Goal: Task Accomplishment & Management: Manage account settings

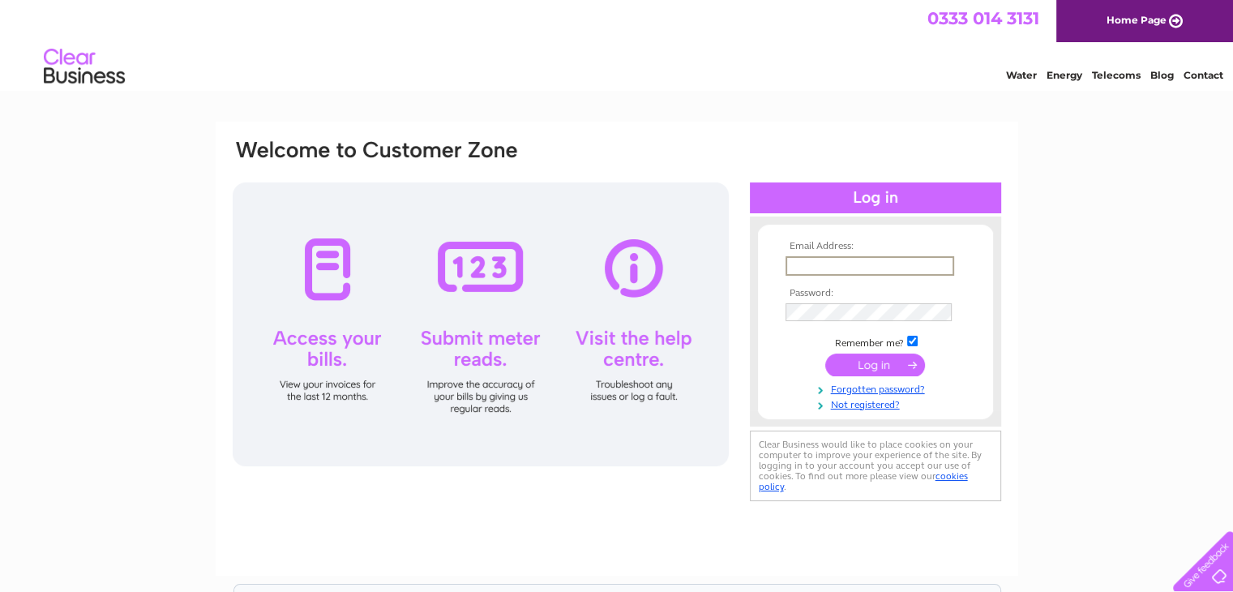
click at [876, 266] on input "text" at bounding box center [870, 265] width 169 height 19
type input "[EMAIL_ADDRESS][DOMAIN_NAME]"
click at [863, 365] on input "submit" at bounding box center [875, 364] width 100 height 23
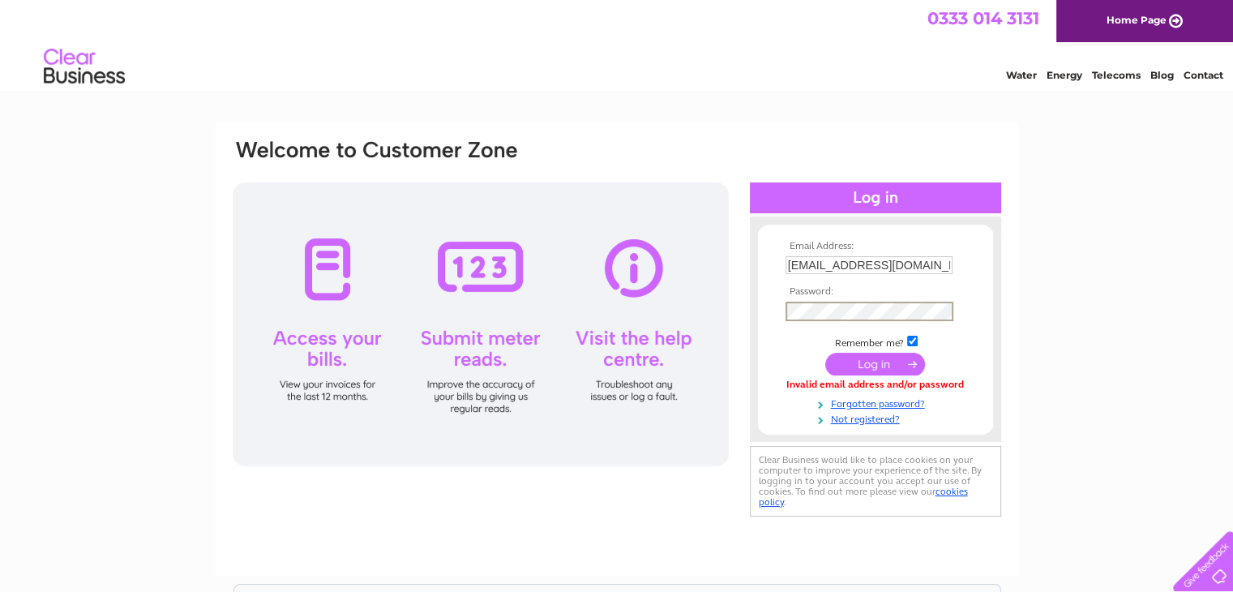
click at [825, 353] on input "submit" at bounding box center [875, 364] width 100 height 23
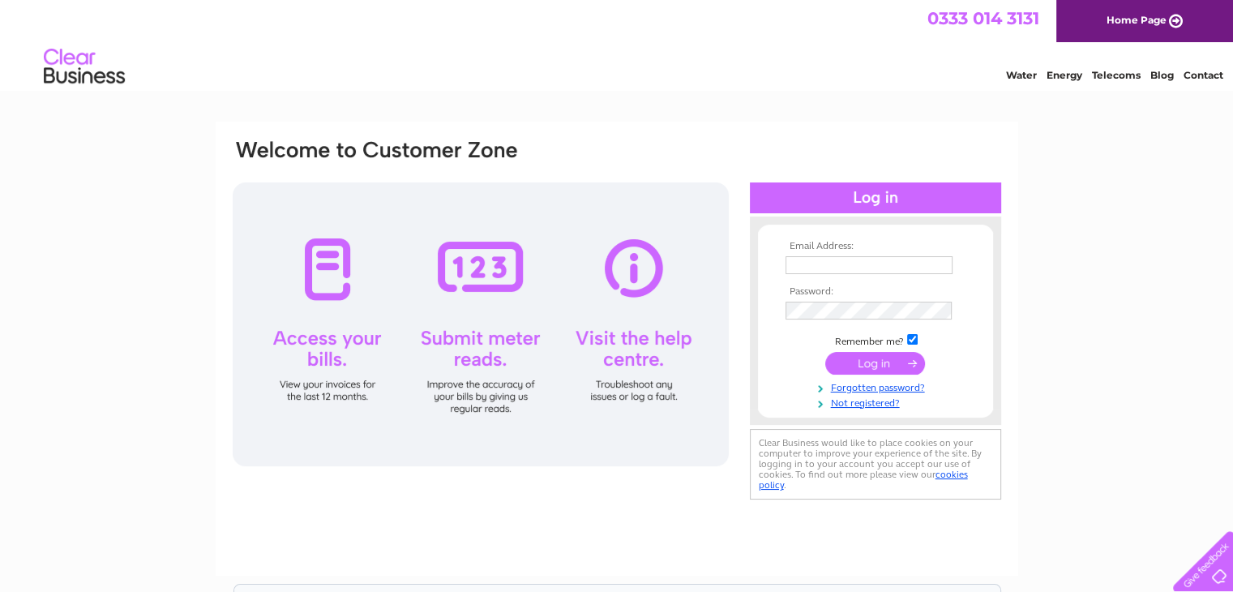
drag, startPoint x: 0, startPoint y: 0, endPoint x: 846, endPoint y: 264, distance: 886.7
click at [846, 264] on input "text" at bounding box center [869, 265] width 167 height 18
type input "[EMAIL_ADDRESS][DOMAIN_NAME]"
click at [873, 365] on input "submit" at bounding box center [875, 364] width 100 height 23
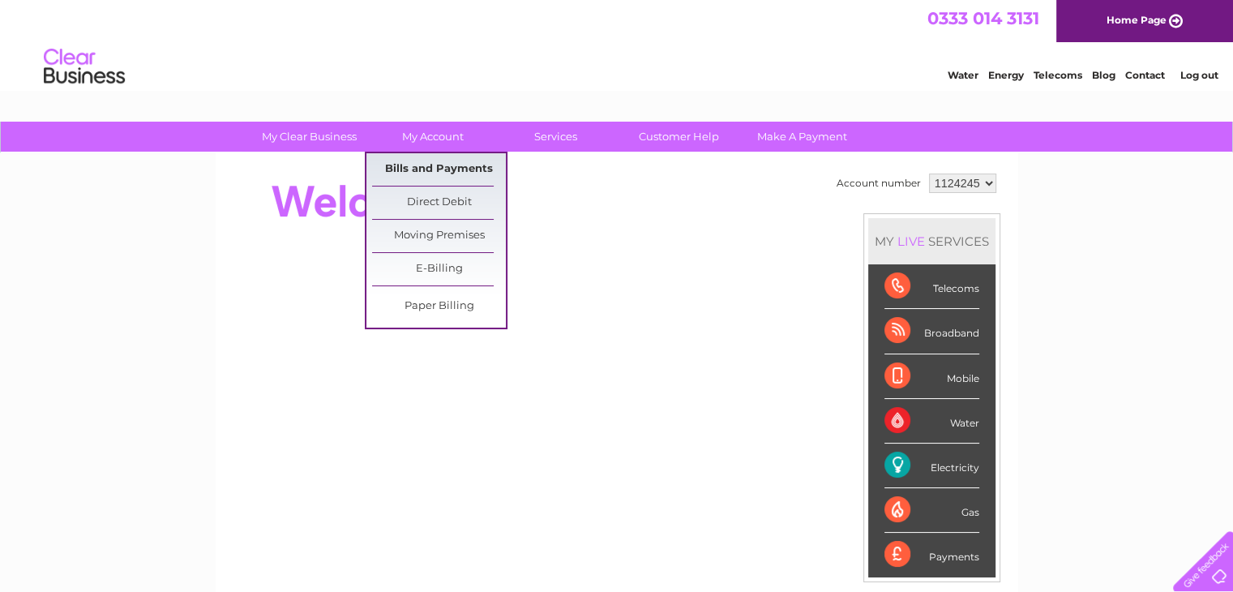
click at [428, 165] on link "Bills and Payments" at bounding box center [439, 169] width 134 height 32
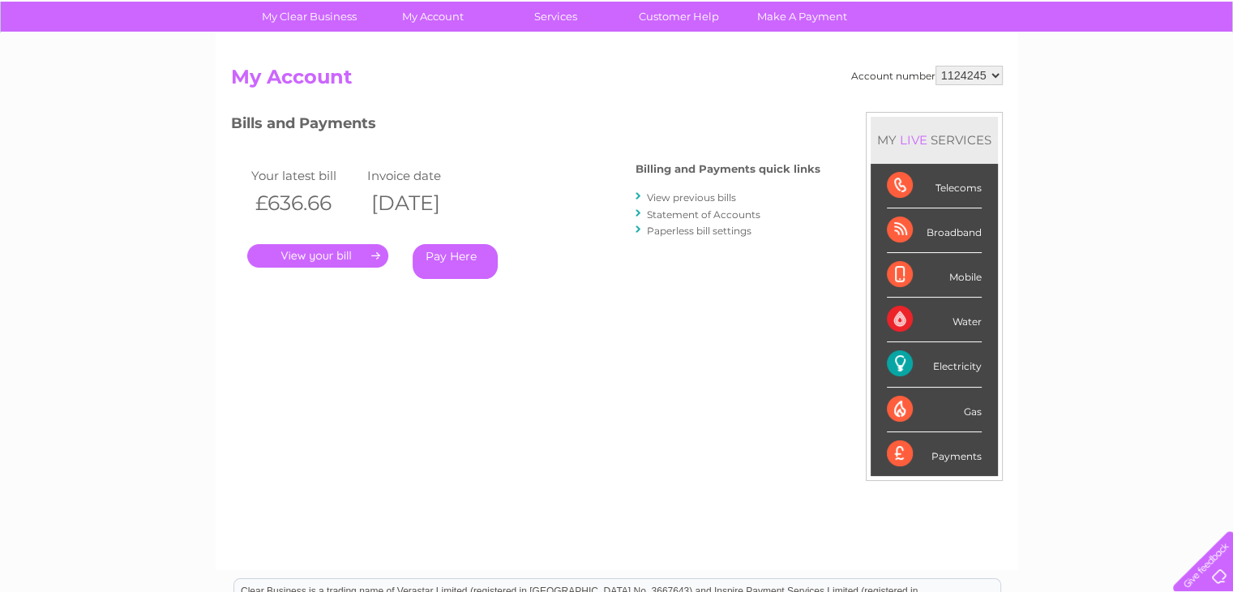
scroll to position [117, 0]
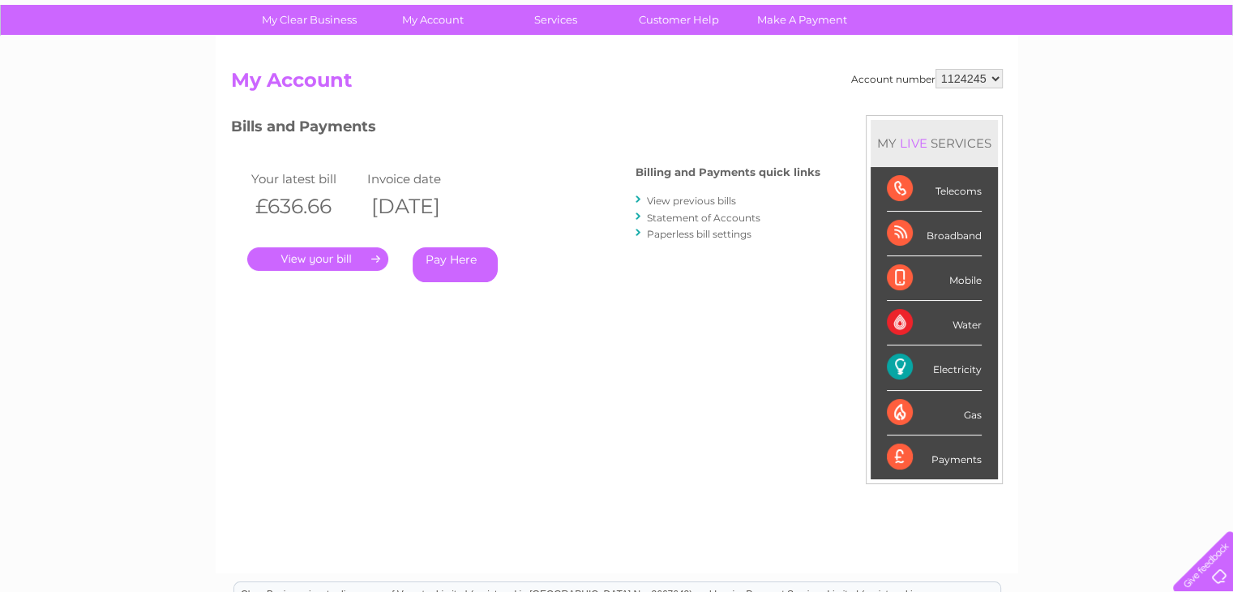
click at [705, 199] on link "View previous bills" at bounding box center [691, 201] width 89 height 12
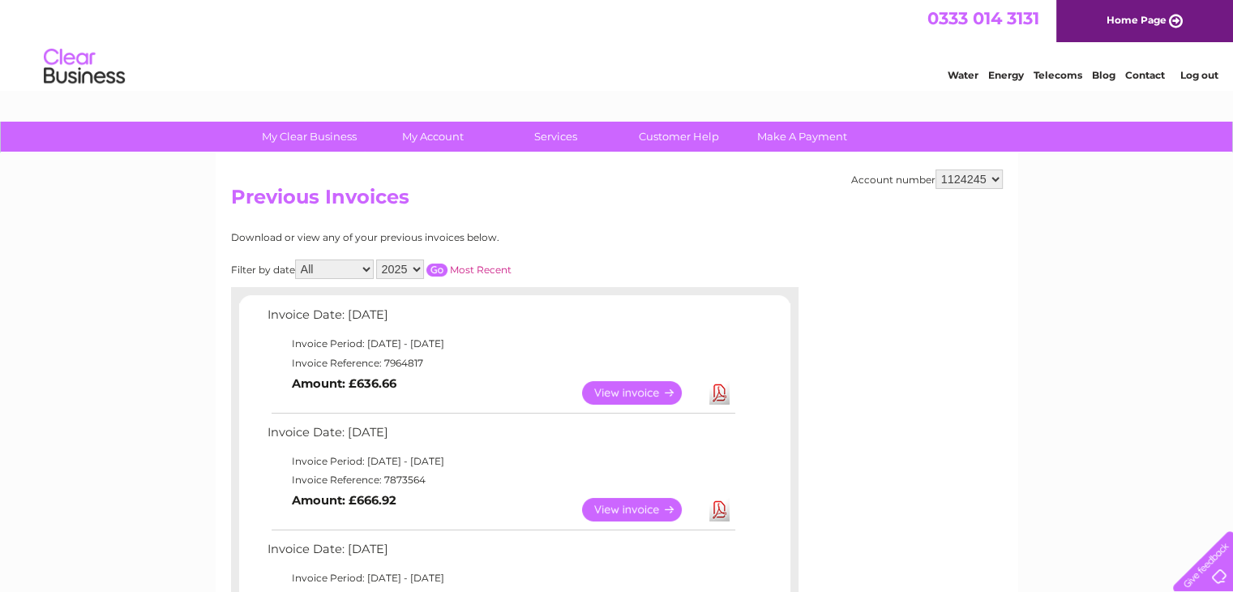
click at [629, 390] on link "View" at bounding box center [641, 393] width 119 height 24
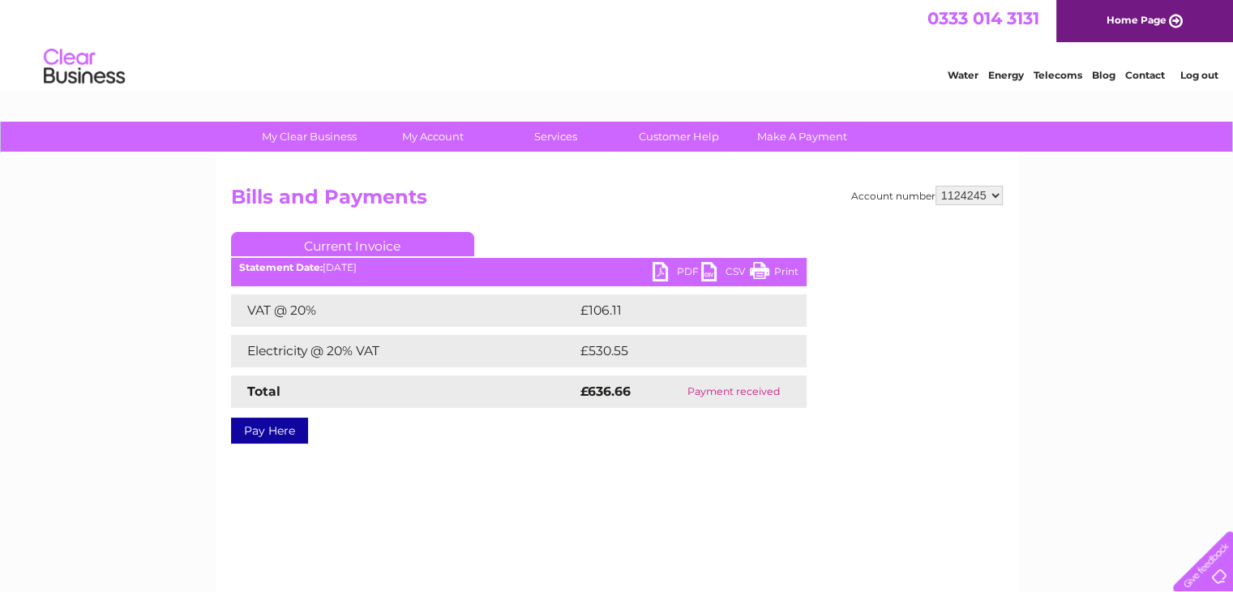
scroll to position [9, 0]
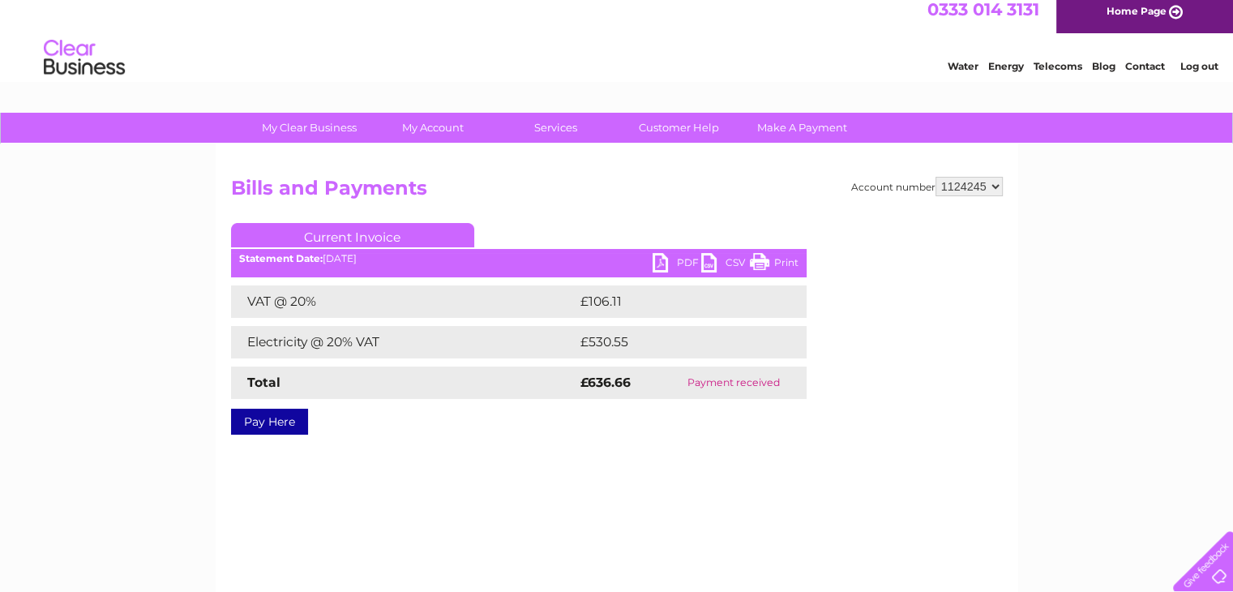
click at [478, 451] on div "Account number 1124245 Bills and Payments Current Invoice PDF CSV Print VAT @ 2…" at bounding box center [617, 371] width 803 height 454
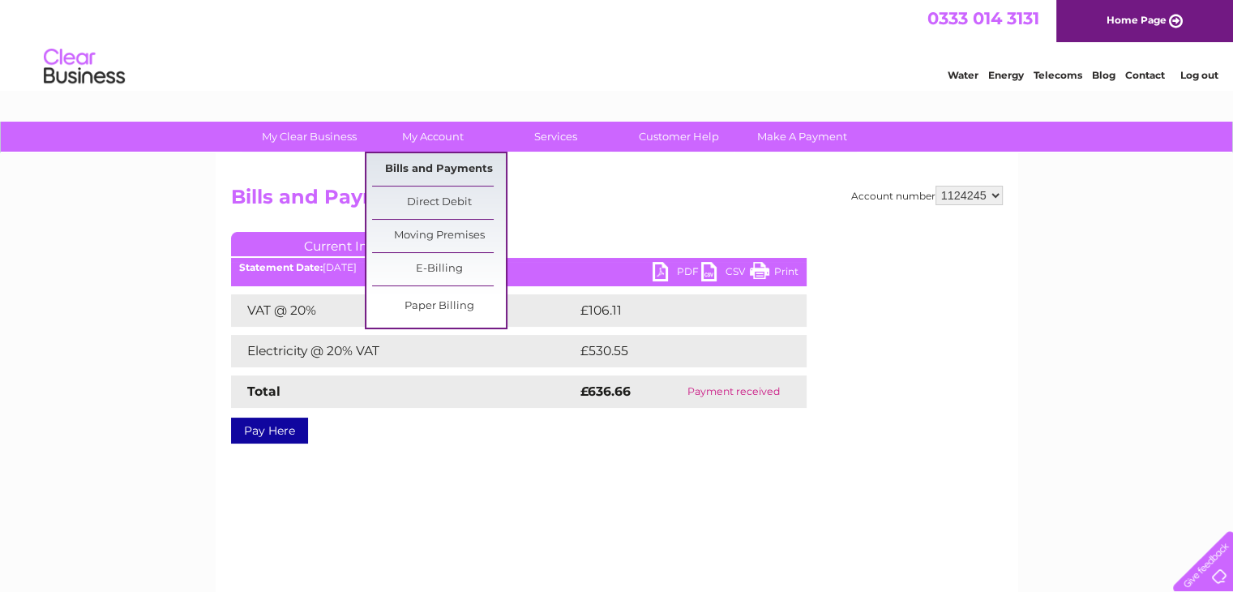
click at [459, 169] on link "Bills and Payments" at bounding box center [439, 169] width 134 height 32
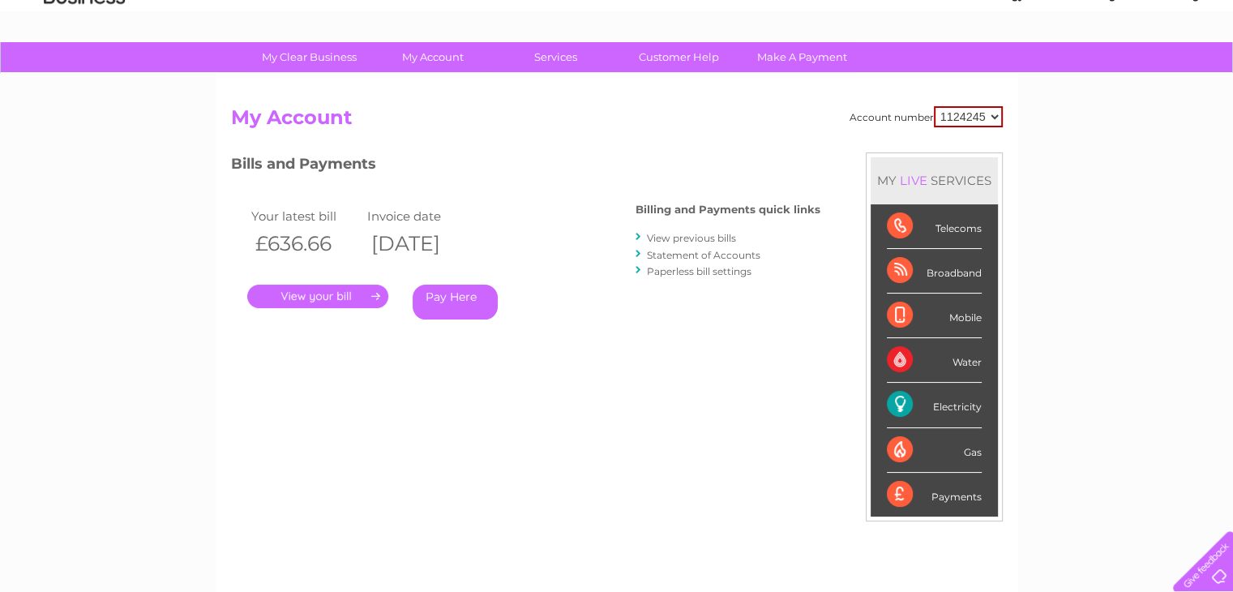
scroll to position [78, 0]
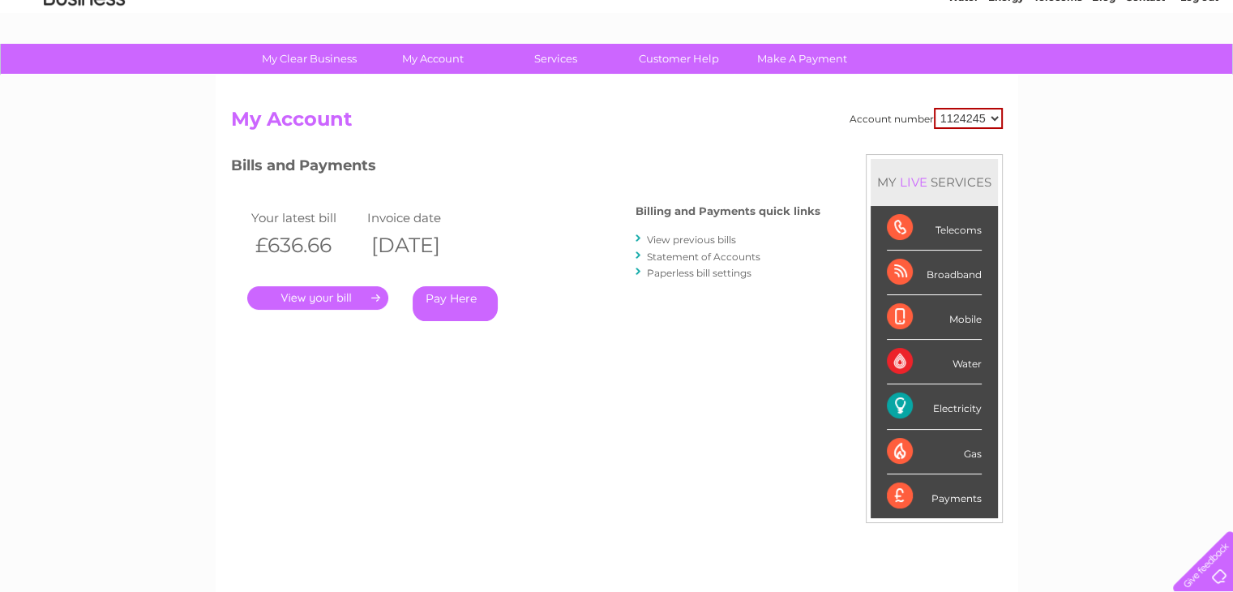
click at [901, 269] on div "Broadband" at bounding box center [934, 273] width 95 height 45
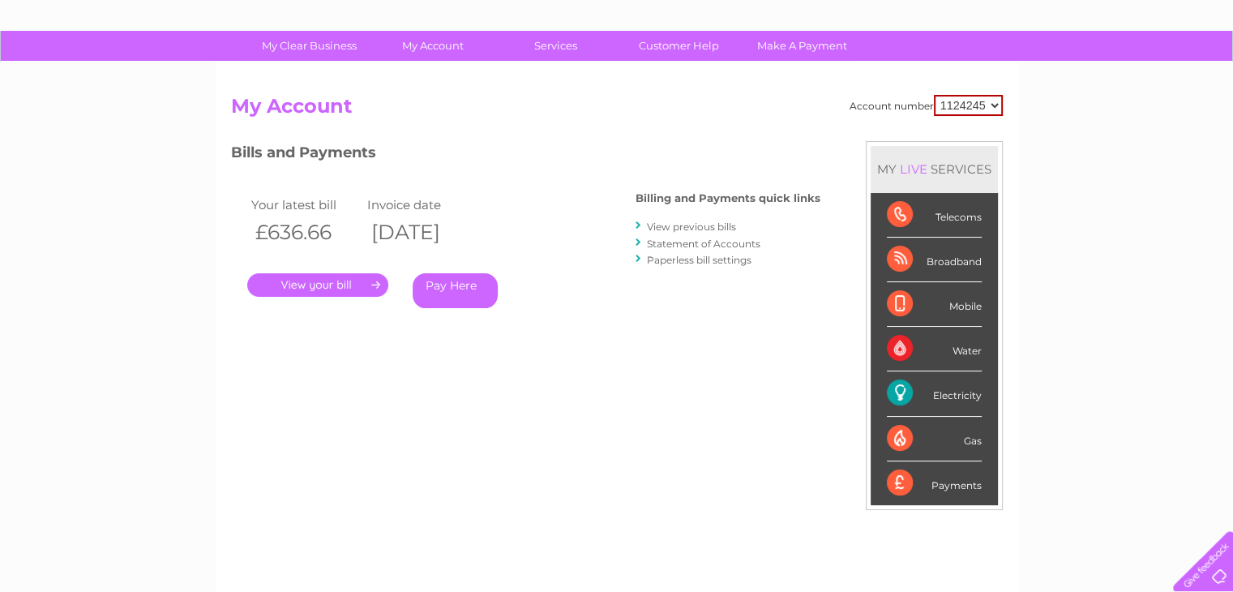
scroll to position [90, 0]
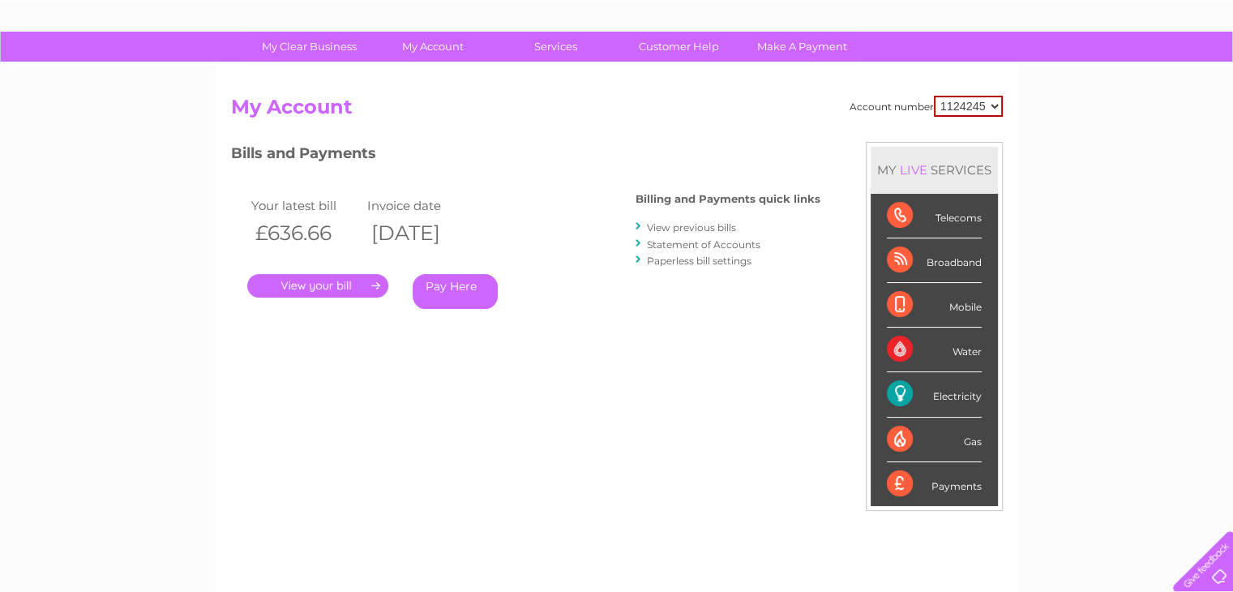
click at [966, 219] on div "Telecoms" at bounding box center [934, 216] width 95 height 45
click at [952, 272] on div "Broadband" at bounding box center [934, 260] width 95 height 45
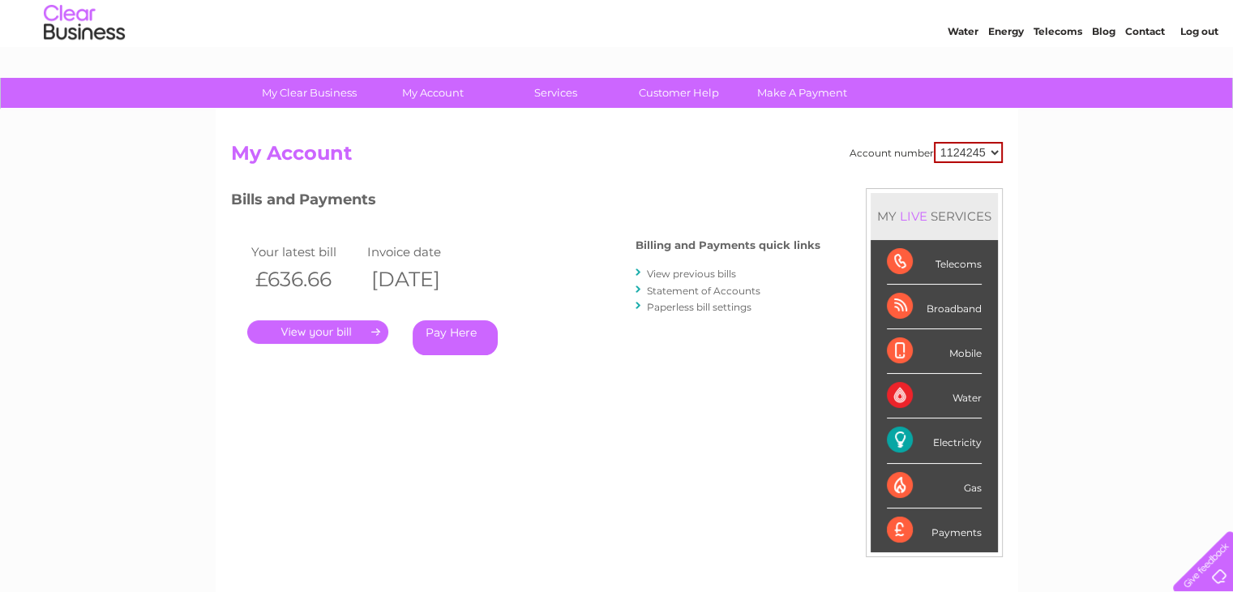
scroll to position [45, 0]
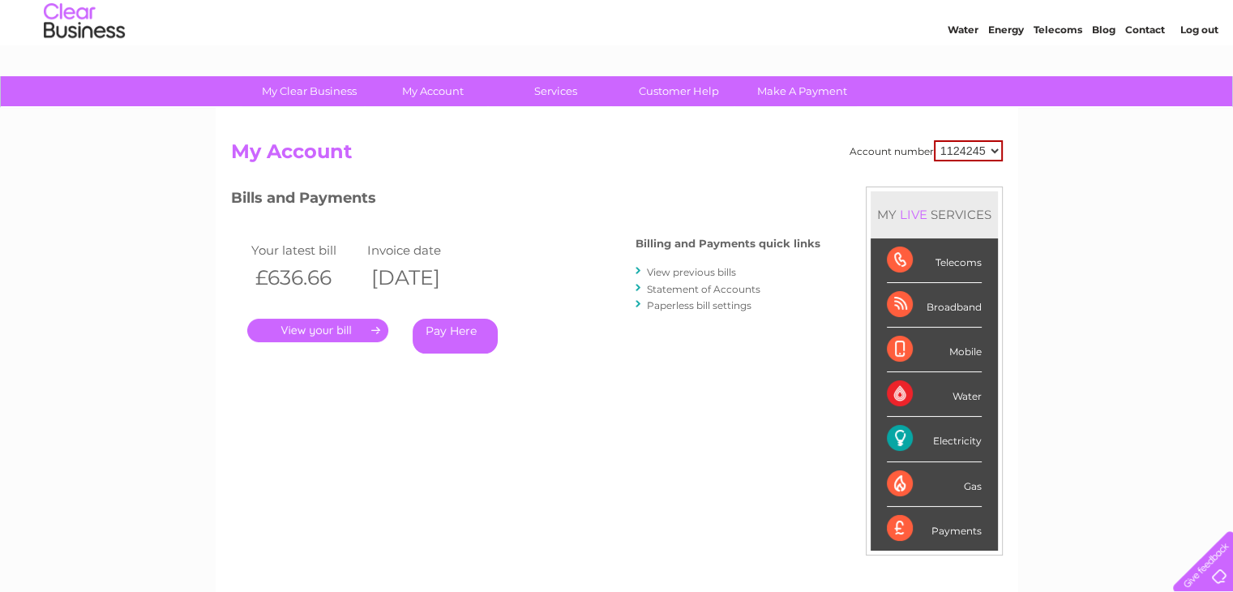
click at [951, 358] on div "Mobile" at bounding box center [934, 350] width 95 height 45
click at [893, 356] on div "Mobile" at bounding box center [934, 350] width 95 height 45
click at [969, 400] on div "Water" at bounding box center [934, 394] width 95 height 45
click at [953, 439] on div "Electricity" at bounding box center [934, 439] width 95 height 45
click at [898, 436] on div "Electricity" at bounding box center [934, 439] width 95 height 45
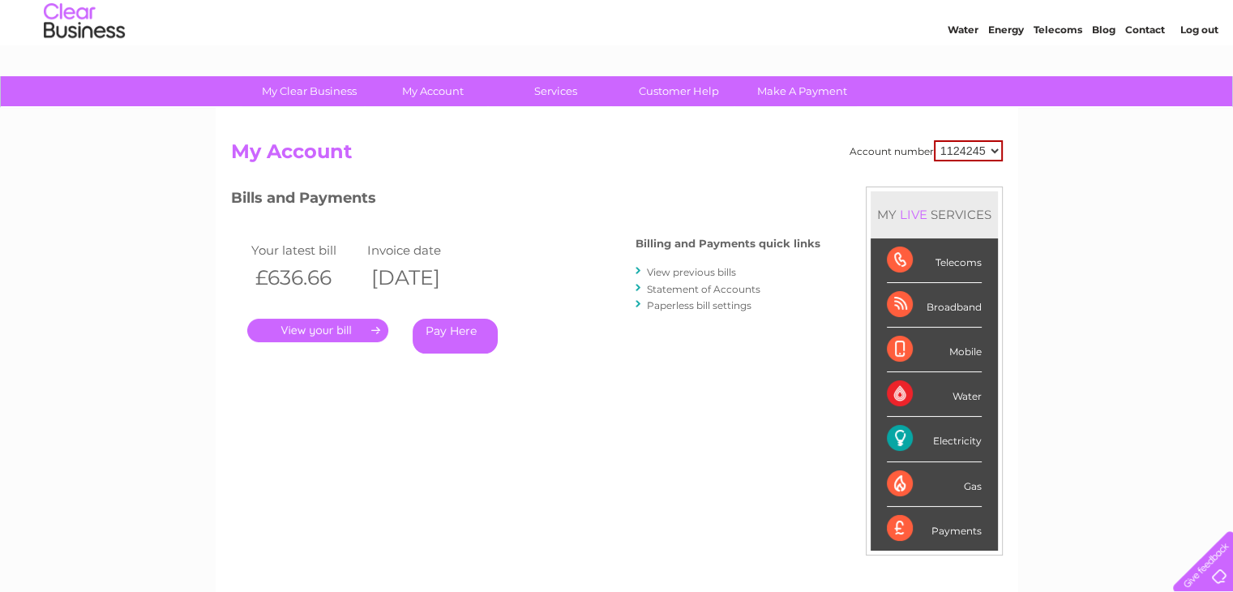
click at [909, 477] on div "Gas" at bounding box center [934, 484] width 95 height 45
click at [905, 521] on div "Payments" at bounding box center [934, 529] width 95 height 44
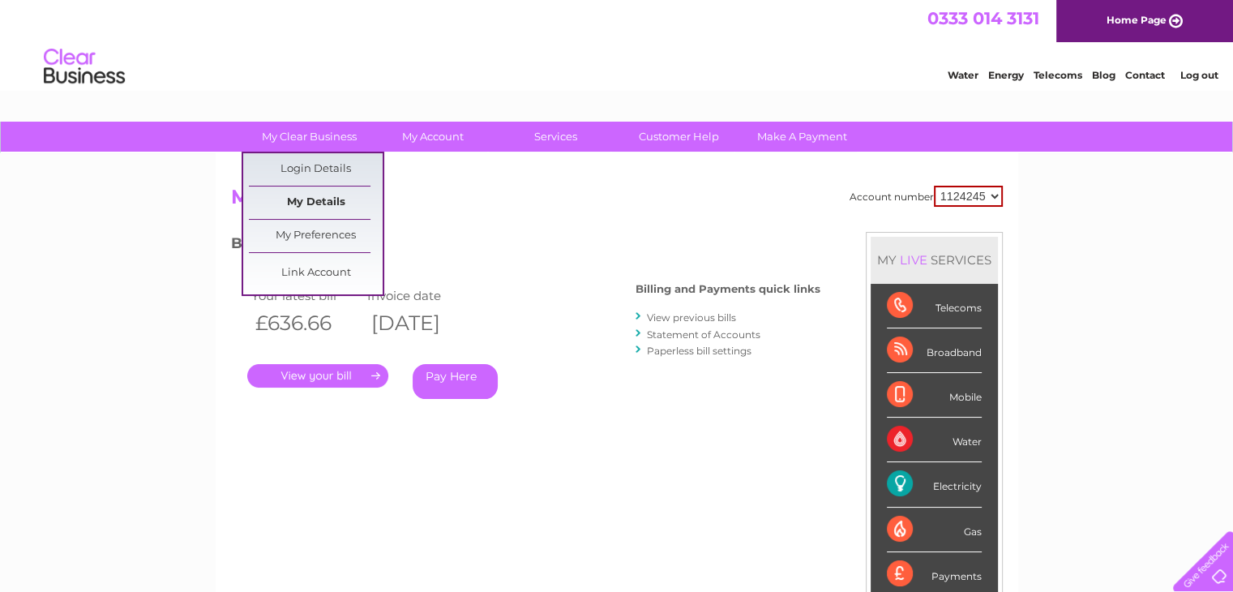
click at [319, 193] on link "My Details" at bounding box center [316, 202] width 134 height 32
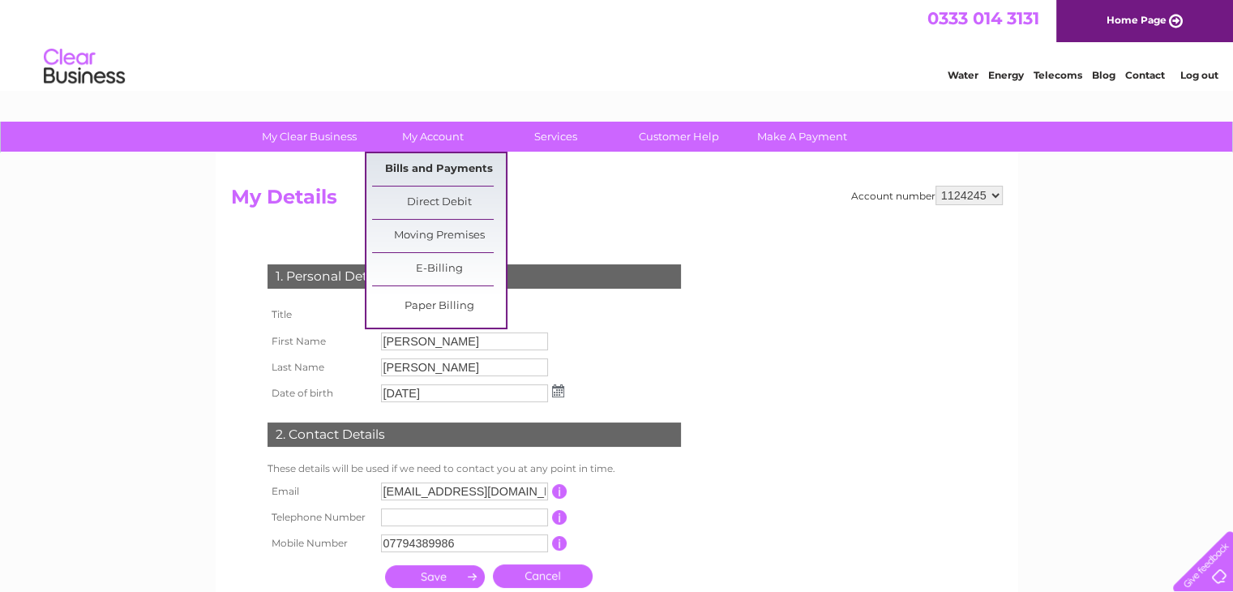
click at [435, 167] on link "Bills and Payments" at bounding box center [439, 169] width 134 height 32
click at [437, 205] on link "Direct Debit" at bounding box center [439, 202] width 134 height 32
